Goal: Task Accomplishment & Management: Manage account settings

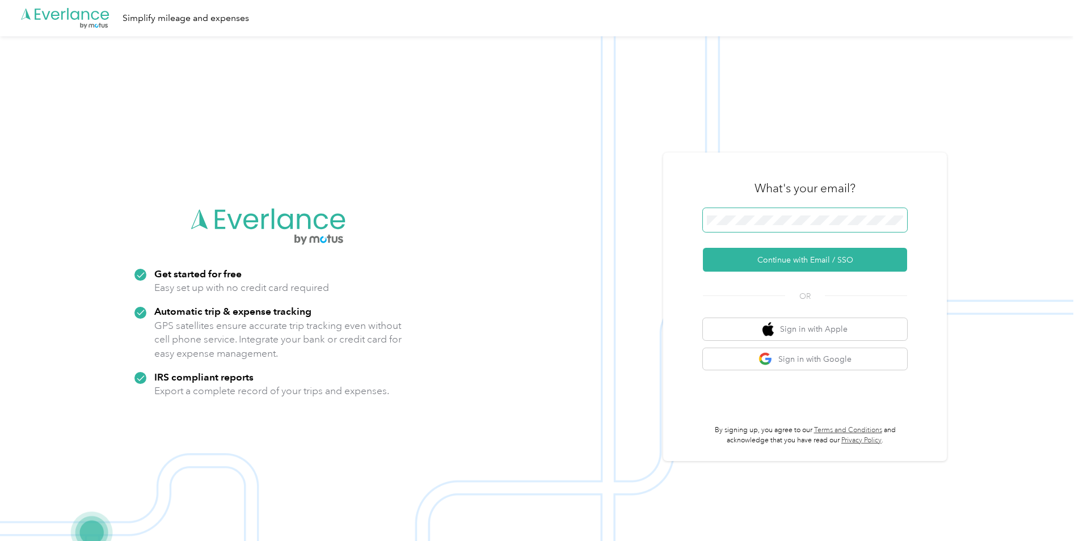
click at [783, 226] on span at bounding box center [805, 220] width 204 height 24
click at [787, 261] on button "Continue with Email / SSO" at bounding box center [805, 260] width 204 height 24
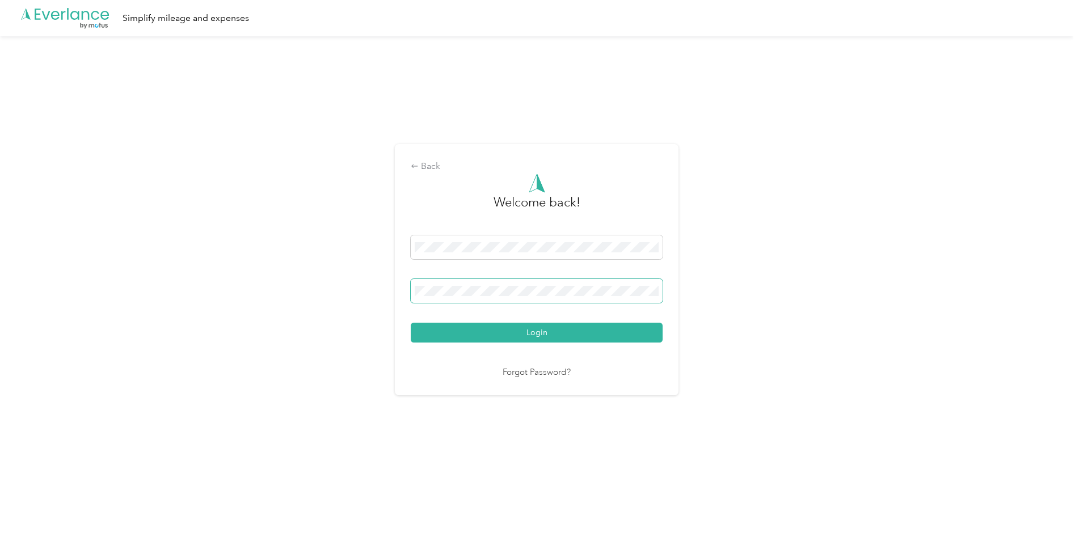
click at [411, 323] on button "Login" at bounding box center [537, 333] width 252 height 20
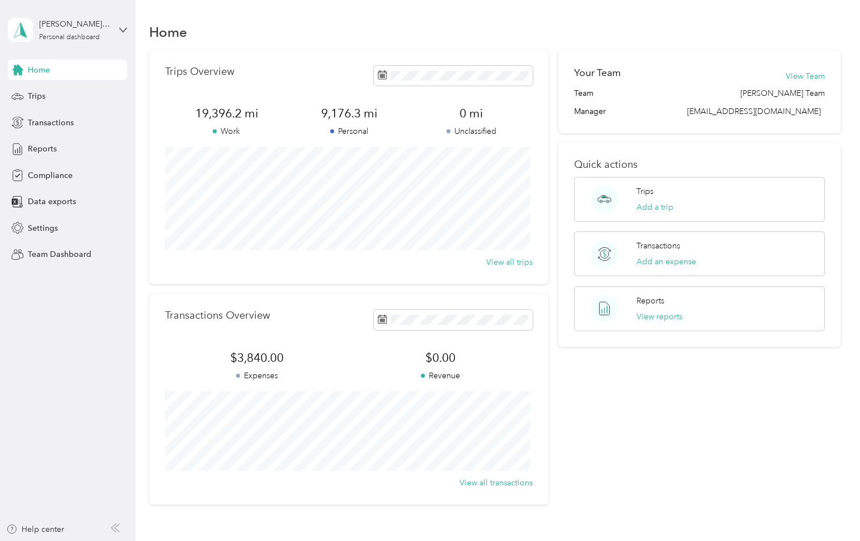
drag, startPoint x: 53, startPoint y: 388, endPoint x: 54, endPoint y: 272, distance: 116.3
click at [53, 387] on aside "[PERSON_NAME] [PERSON_NAME] Personal dashboard Home Trips Transactions Reports …" at bounding box center [68, 270] width 136 height 541
click at [53, 174] on span "Compliance" at bounding box center [50, 176] width 45 height 12
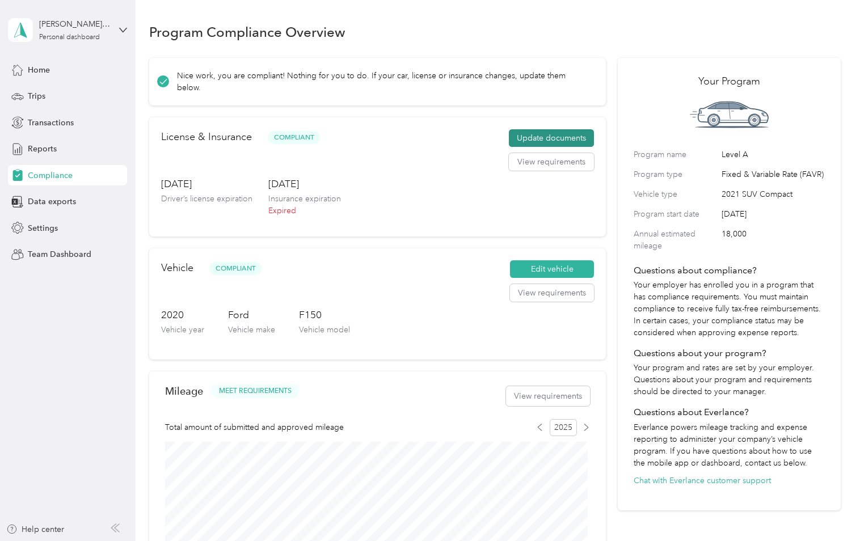
click at [527, 129] on button "Update documents" at bounding box center [551, 138] width 85 height 18
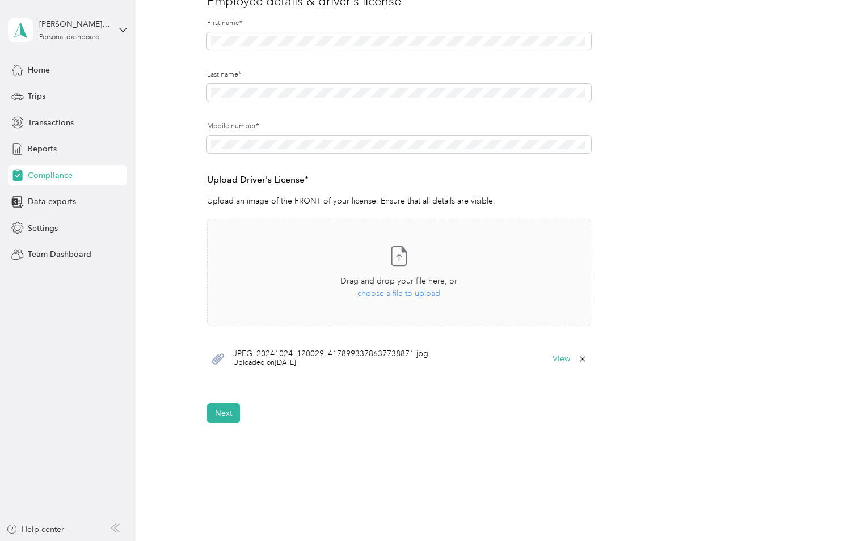
scroll to position [170, 0]
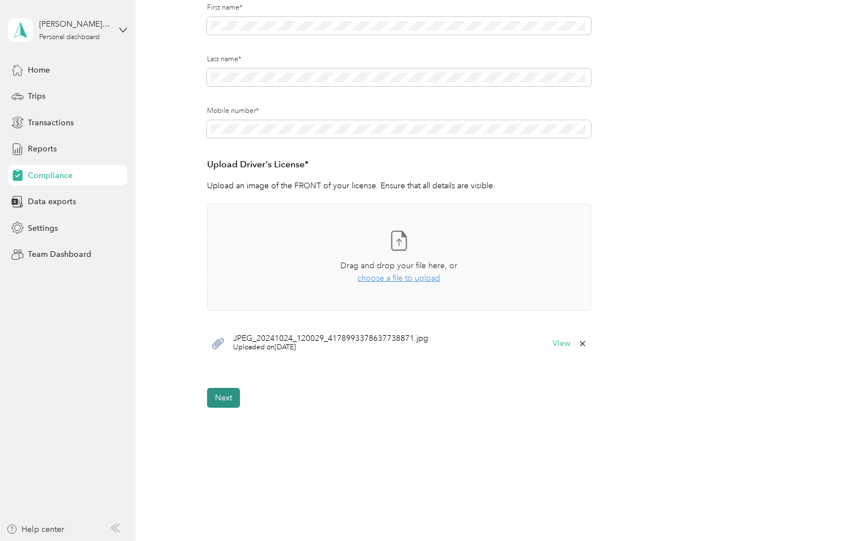
click at [233, 396] on button "Next" at bounding box center [223, 398] width 33 height 20
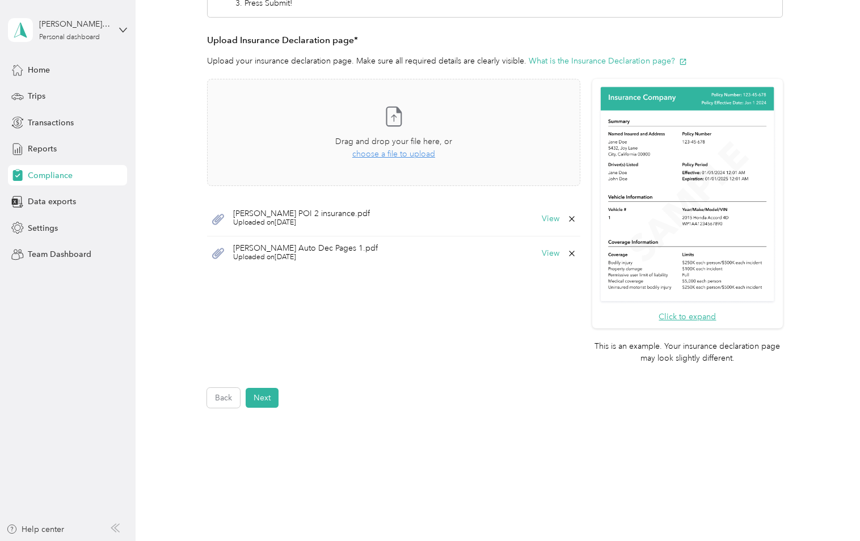
click at [570, 217] on icon at bounding box center [571, 218] width 9 height 9
click at [545, 228] on button "Yes" at bounding box center [541, 227] width 22 height 18
click at [568, 217] on icon at bounding box center [571, 218] width 9 height 9
click at [549, 227] on button "Yes" at bounding box center [541, 227] width 22 height 18
click at [271, 401] on button "Next" at bounding box center [262, 398] width 33 height 20
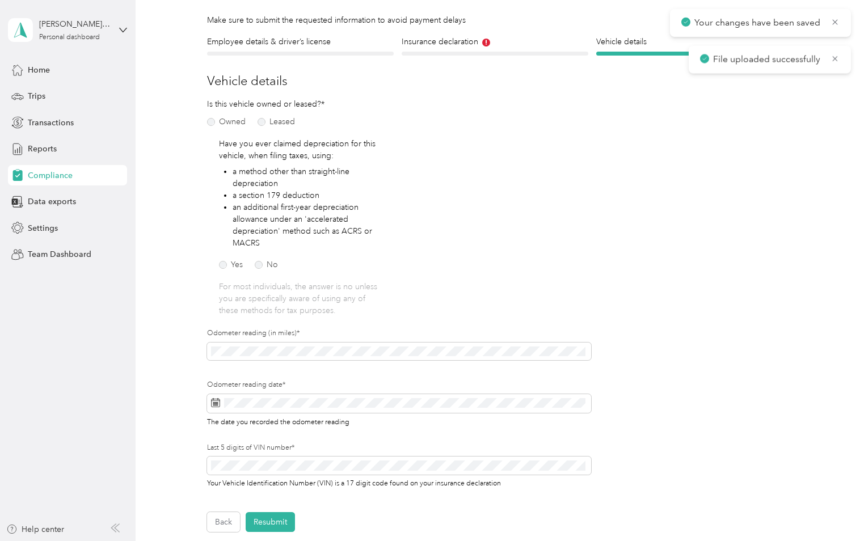
scroll to position [14, 0]
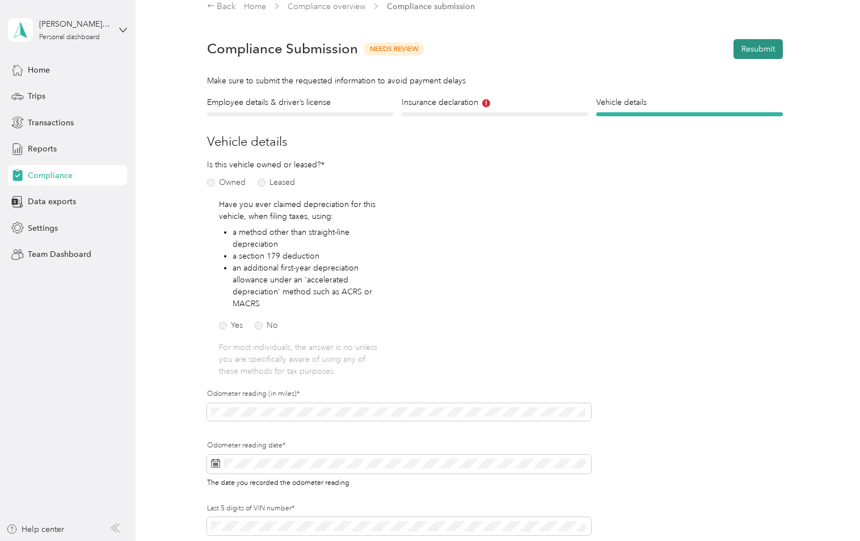
click at [766, 57] on button "Resubmit" at bounding box center [757, 49] width 49 height 20
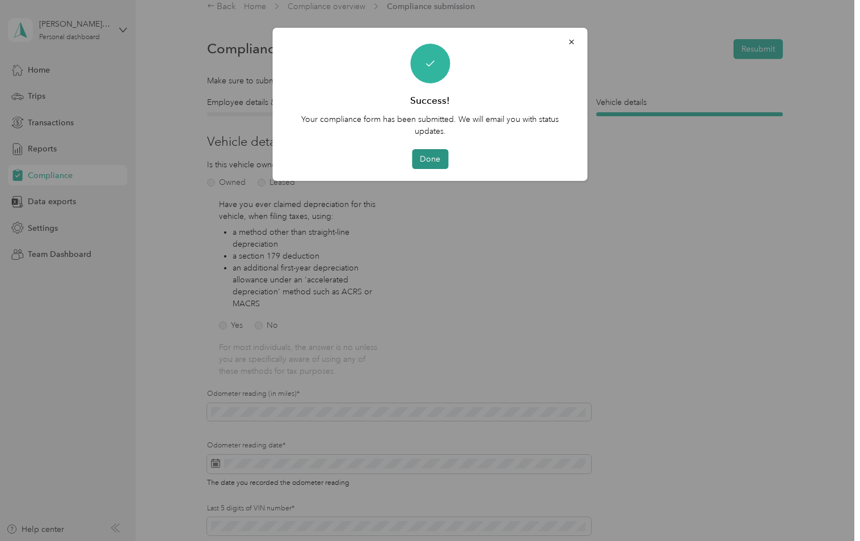
click at [425, 161] on button "Done" at bounding box center [430, 159] width 36 height 20
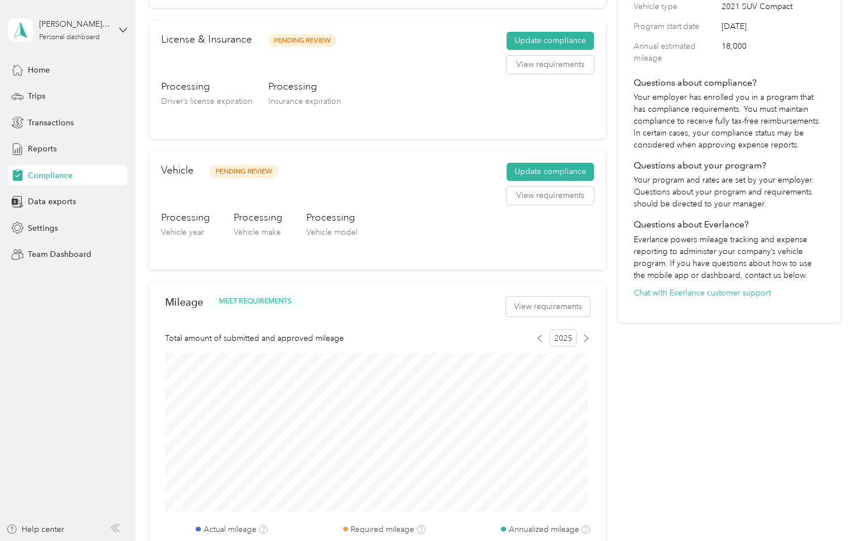
scroll to position [241, 0]
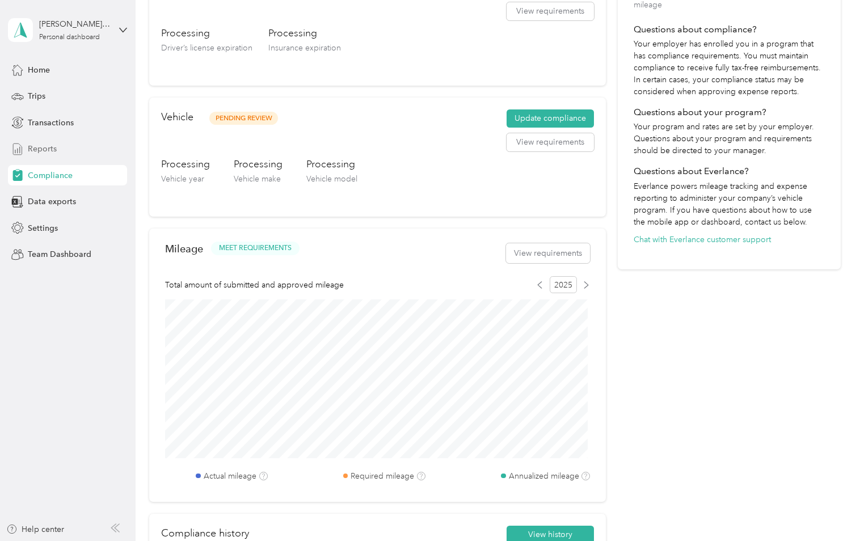
click at [50, 154] on span "Reports" at bounding box center [42, 149] width 29 height 12
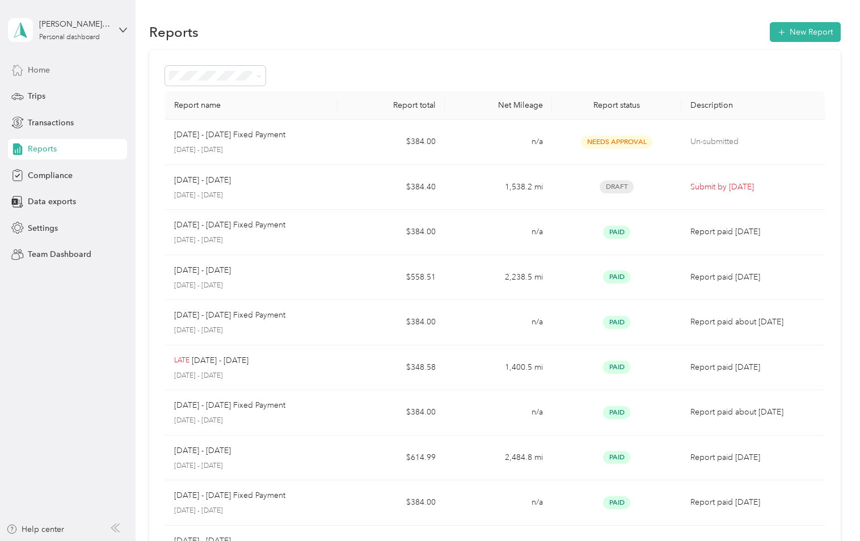
click at [61, 76] on div "Home" at bounding box center [67, 70] width 119 height 20
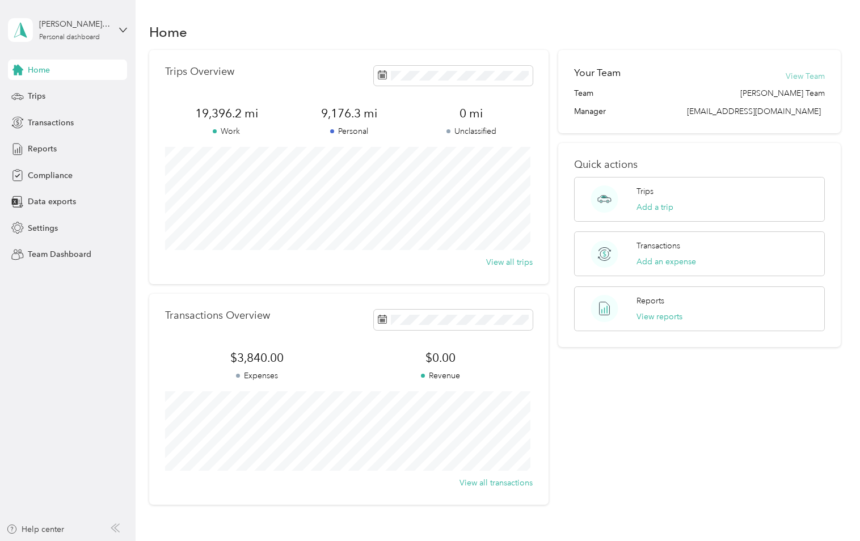
click at [797, 71] on button "View Team" at bounding box center [804, 76] width 39 height 12
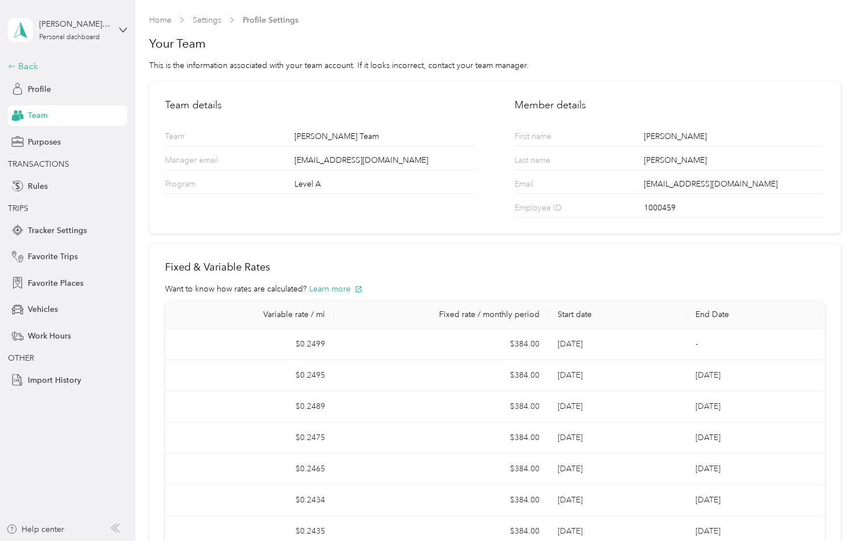
click at [11, 64] on icon at bounding box center [12, 66] width 8 height 8
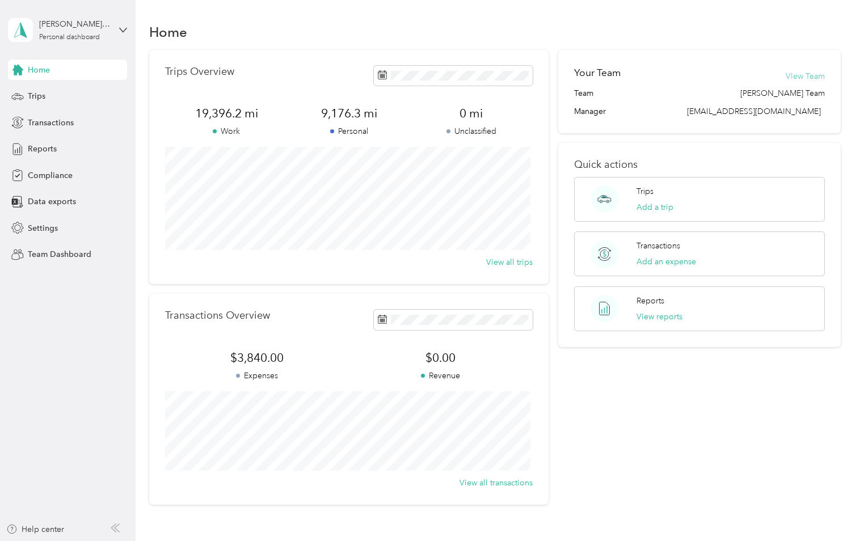
click at [804, 74] on button "View Team" at bounding box center [804, 76] width 39 height 12
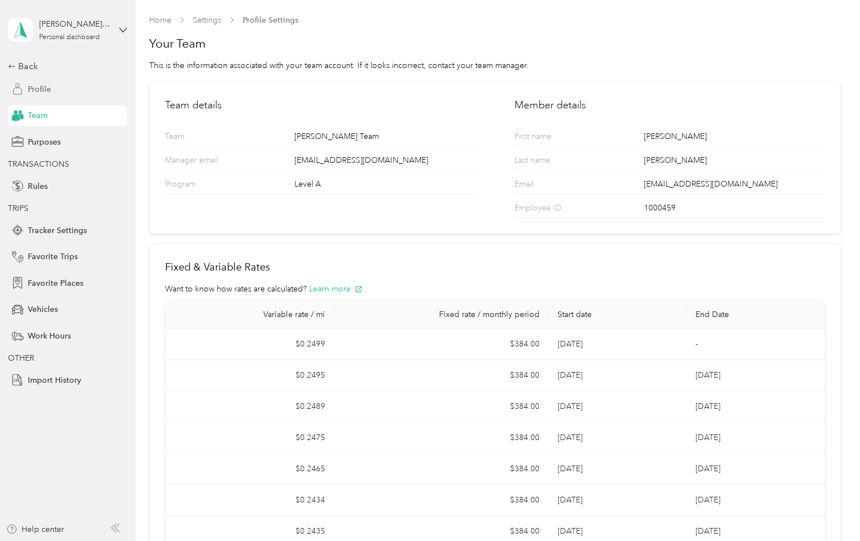
click at [40, 92] on span "Profile" at bounding box center [39, 89] width 23 height 12
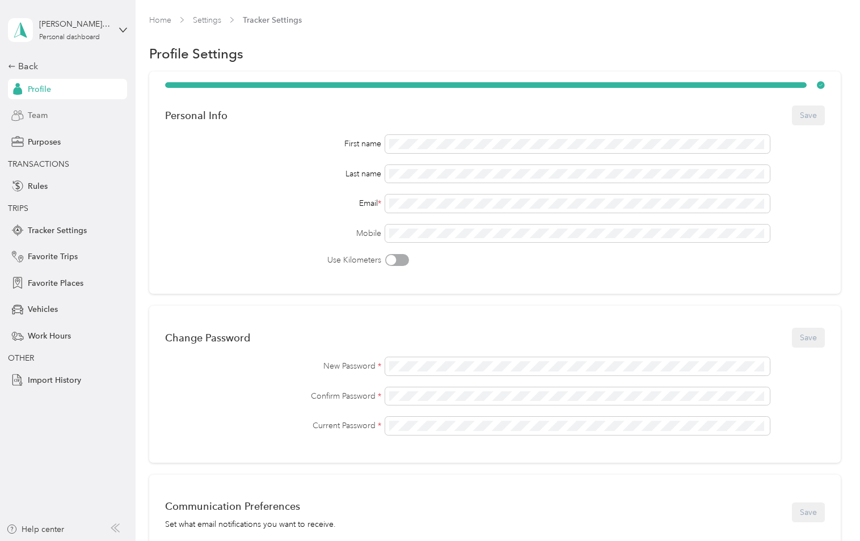
click at [41, 117] on span "Team" at bounding box center [38, 115] width 20 height 12
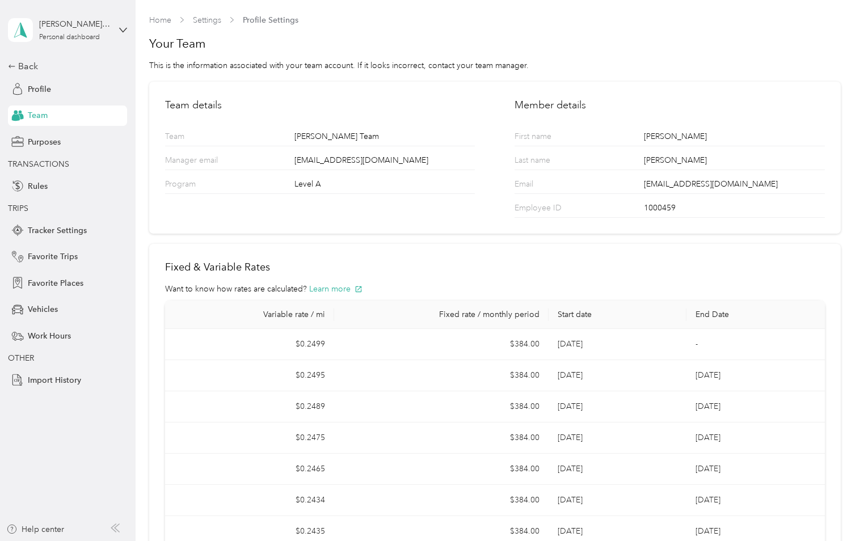
click at [153, 65] on div "This is the information associated with your team account. If it looks incorrec…" at bounding box center [494, 66] width 691 height 12
click at [185, 65] on div "This is the information associated with your team account. If it looks incorrec…" at bounding box center [494, 66] width 691 height 12
click at [51, 71] on div "Back" at bounding box center [64, 67] width 113 height 14
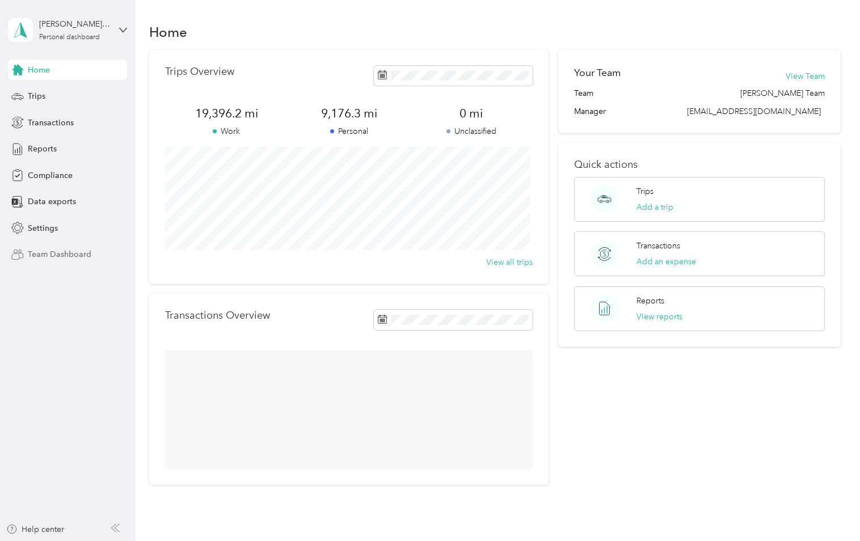
click at [66, 249] on span "Team Dashboard" at bounding box center [60, 254] width 64 height 12
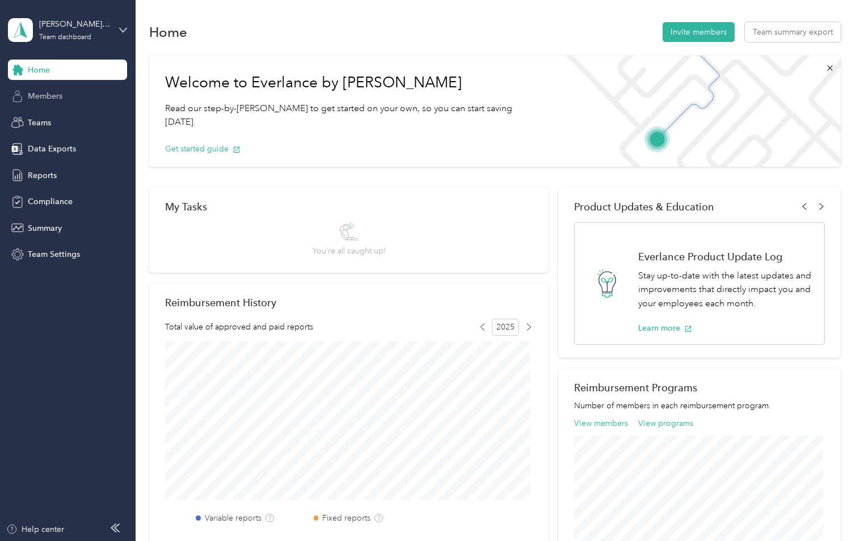
click at [67, 97] on div "Members" at bounding box center [67, 96] width 119 height 20
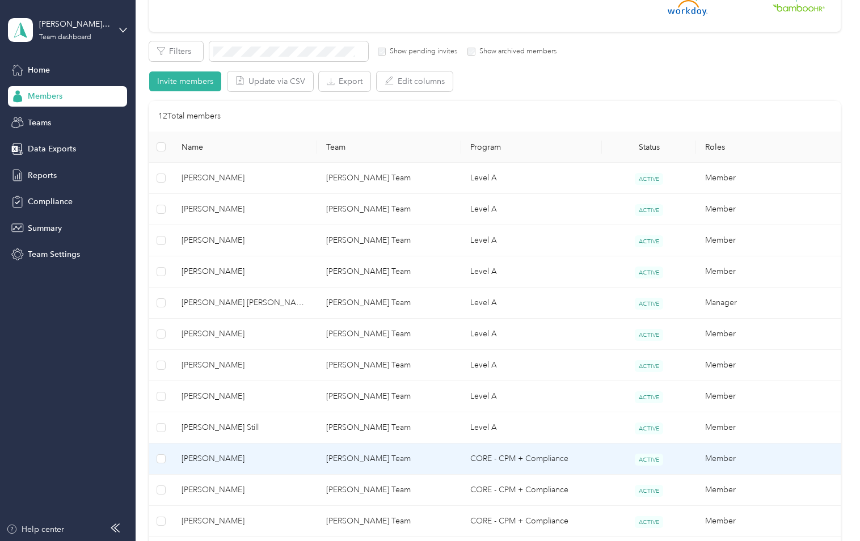
scroll to position [227, 0]
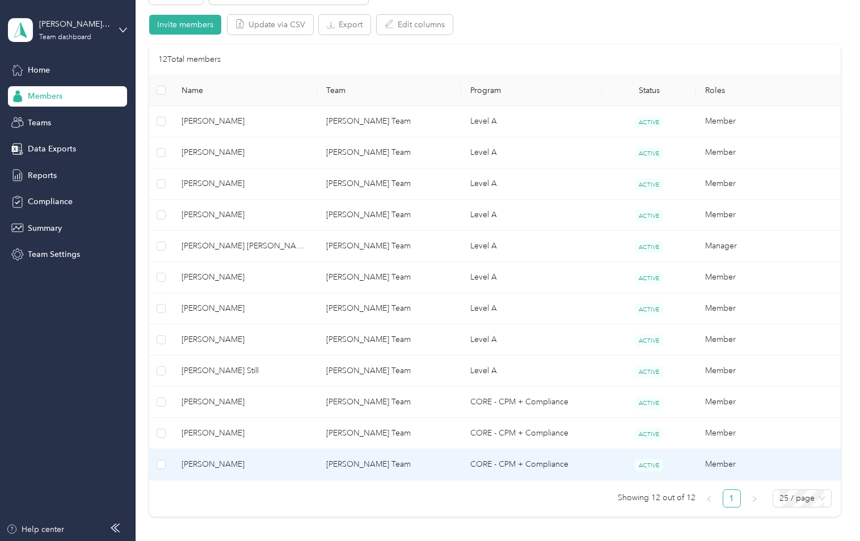
click at [197, 467] on span "[PERSON_NAME]" at bounding box center [244, 464] width 126 height 12
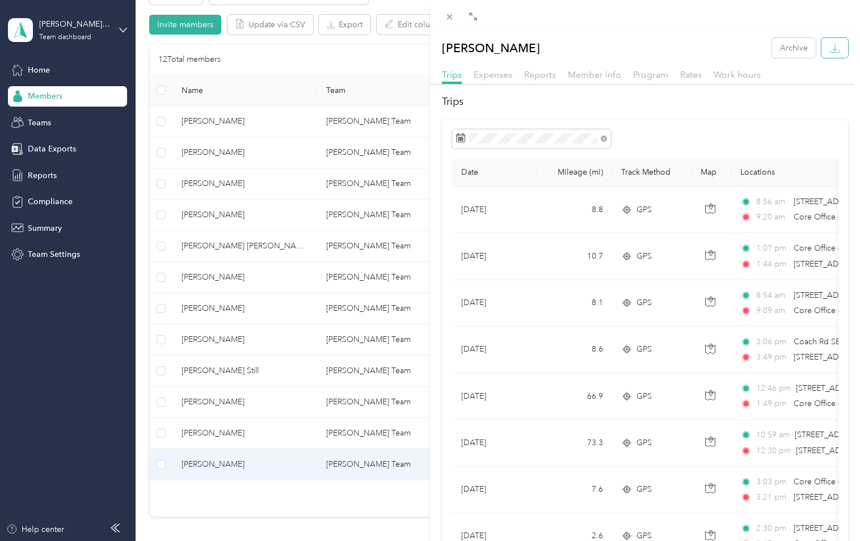
click at [829, 51] on icon "button" at bounding box center [834, 48] width 11 height 11
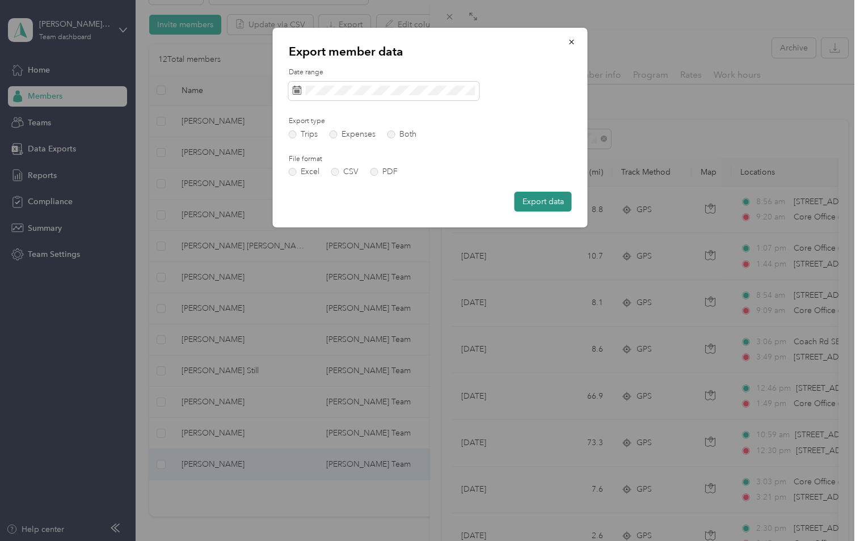
click at [544, 201] on button "Export data" at bounding box center [542, 202] width 57 height 20
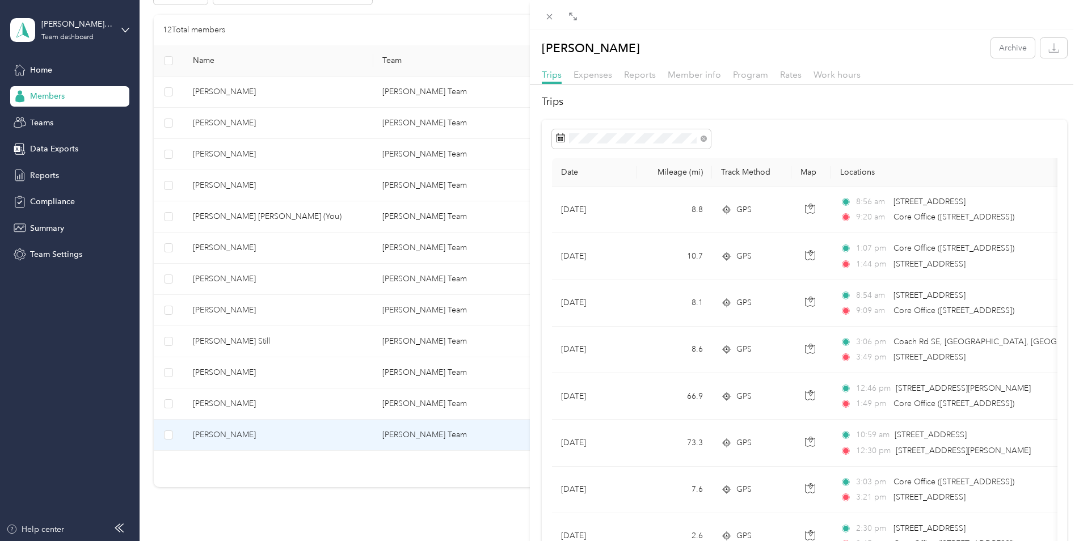
click at [223, 218] on div "[PERSON_NAME] Archive Trips Expenses Reports Member info Program Rates Work hou…" at bounding box center [539, 270] width 1079 height 541
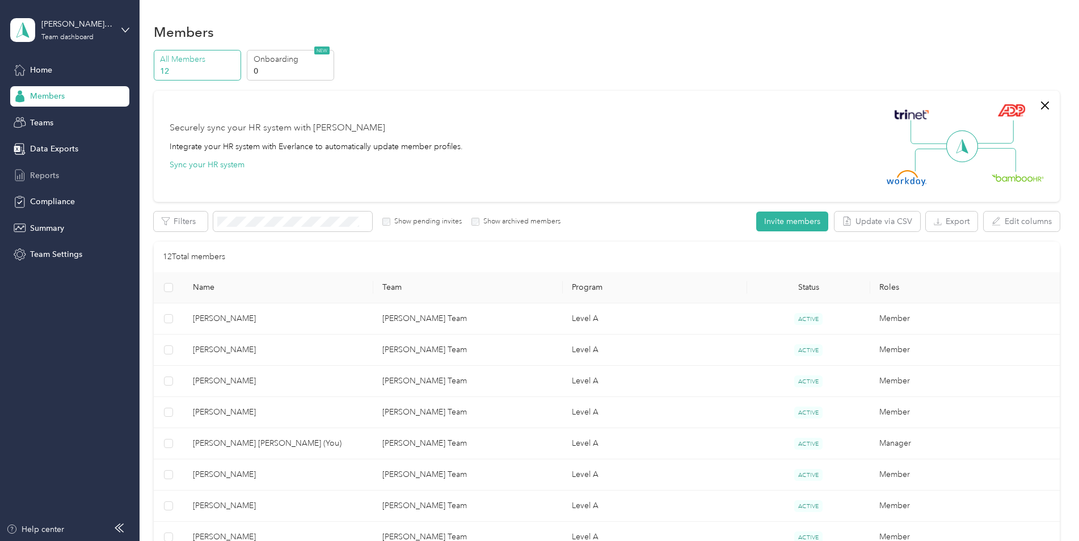
click at [60, 176] on div "Reports" at bounding box center [69, 175] width 119 height 20
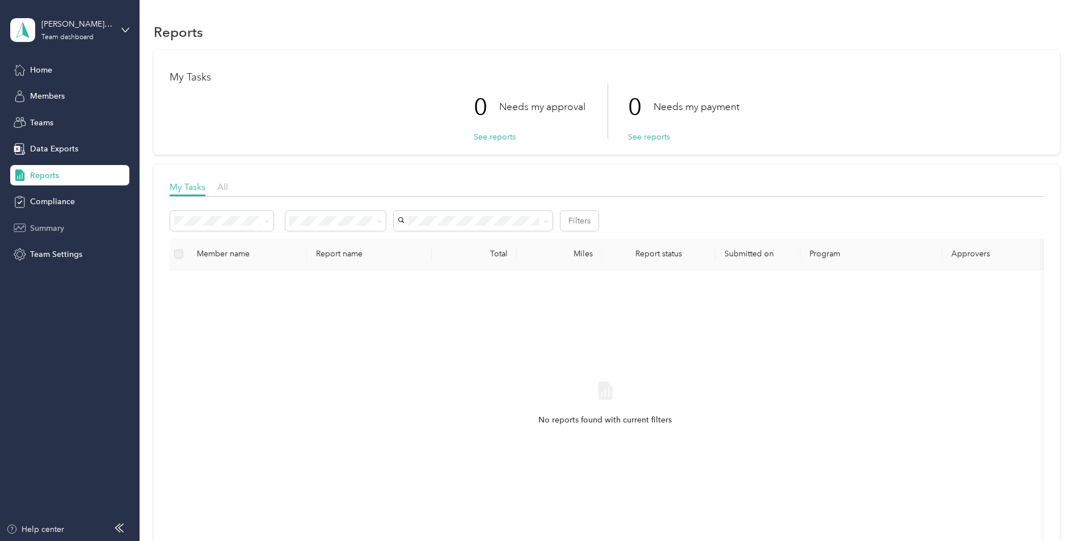
click at [47, 230] on span "Summary" at bounding box center [47, 228] width 34 height 12
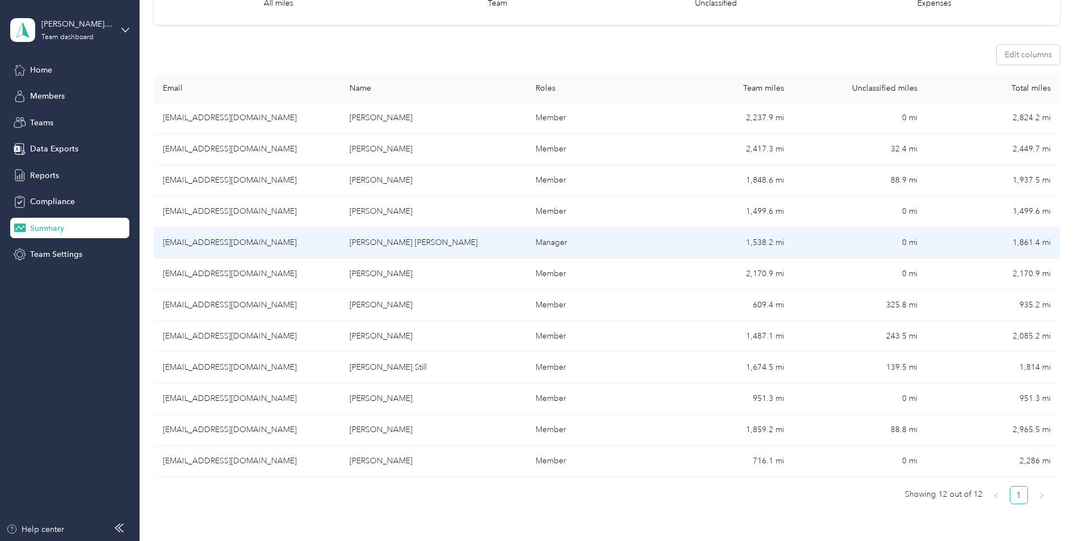
scroll to position [57, 0]
